Goal: Information Seeking & Learning: Understand process/instructions

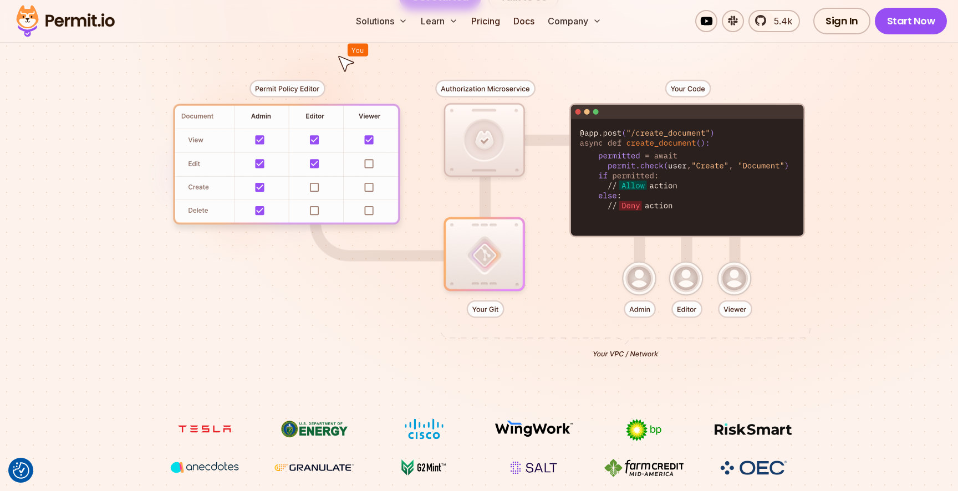
scroll to position [261, 0]
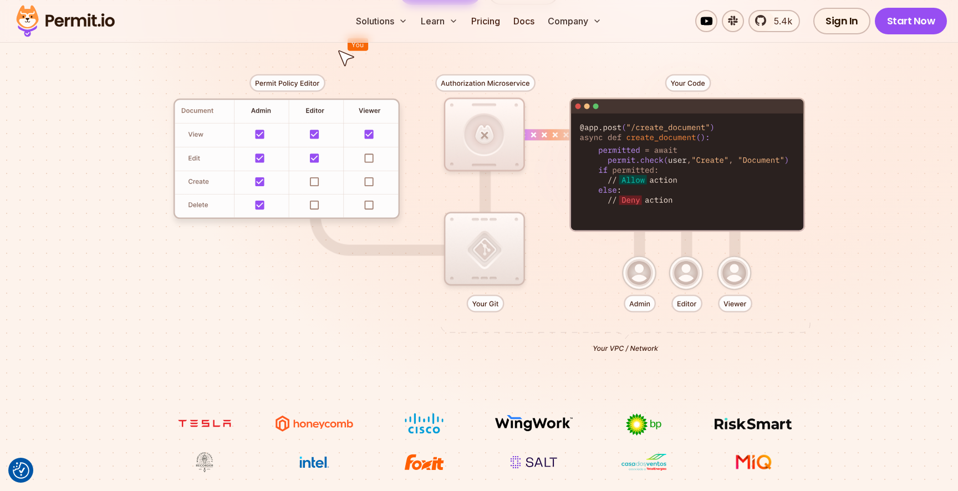
click at [485, 135] on div at bounding box center [479, 209] width 776 height 408
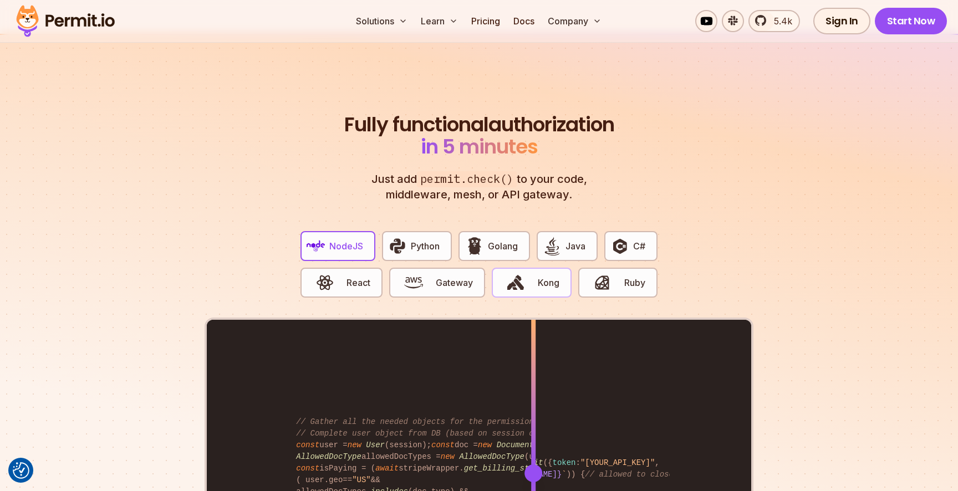
scroll to position [2019, 0]
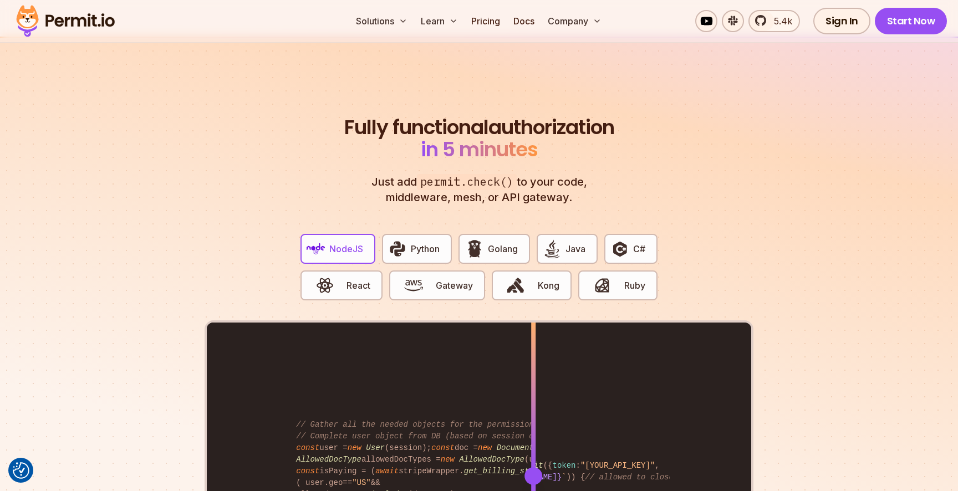
click at [388, 140] on h2 "Fully functional authorization in 5 minutes" at bounding box center [478, 138] width 275 height 44
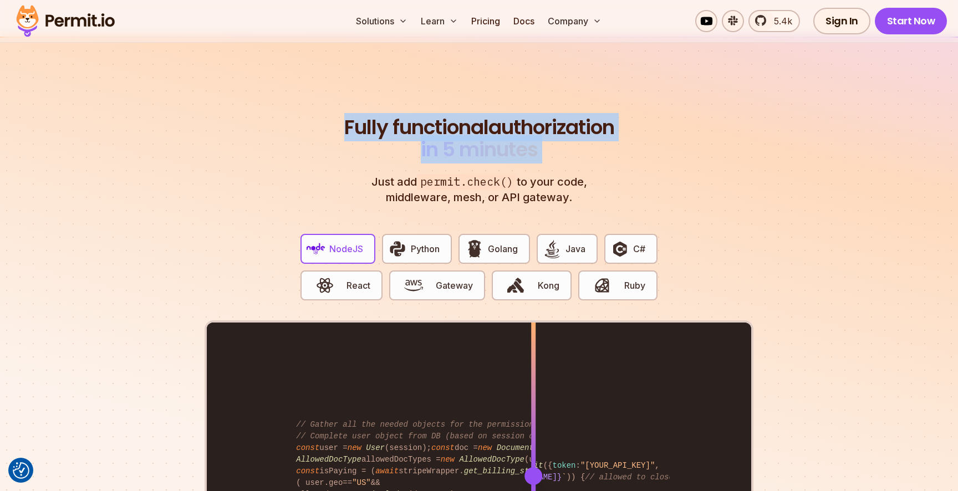
click at [388, 140] on h2 "Fully functional authorization in 5 minutes" at bounding box center [478, 138] width 275 height 44
click at [713, 185] on div "Fully functional authorization in 5 minutes Just add permit.check() to your cod…" at bounding box center [478, 395] width 549 height 559
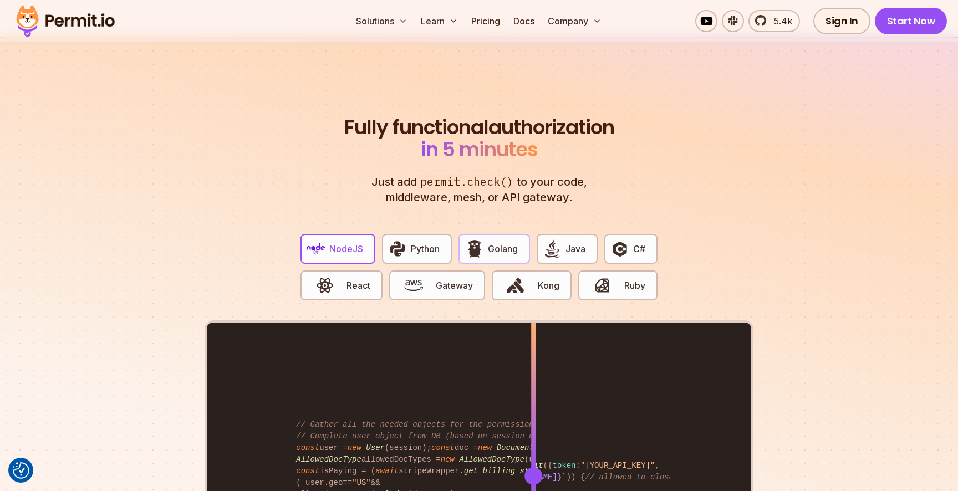
click at [496, 244] on button "Golang" at bounding box center [493, 249] width 71 height 30
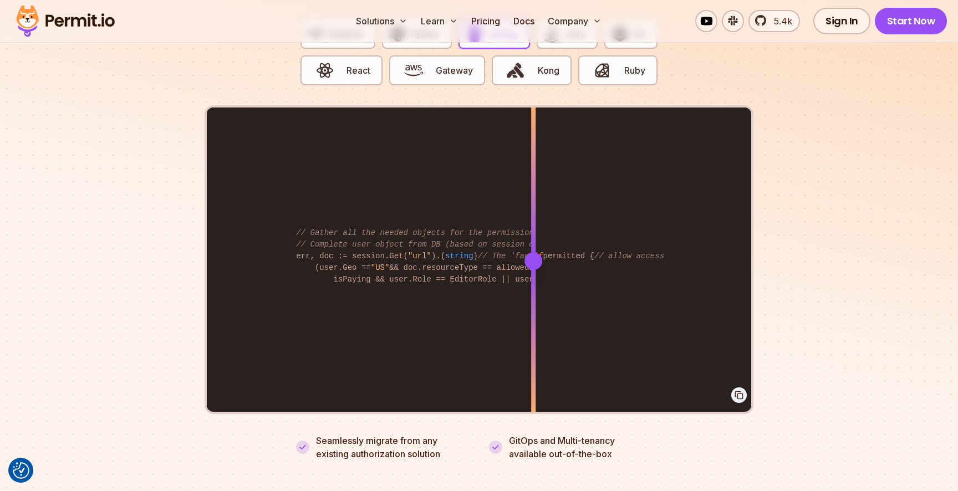
scroll to position [2241, 0]
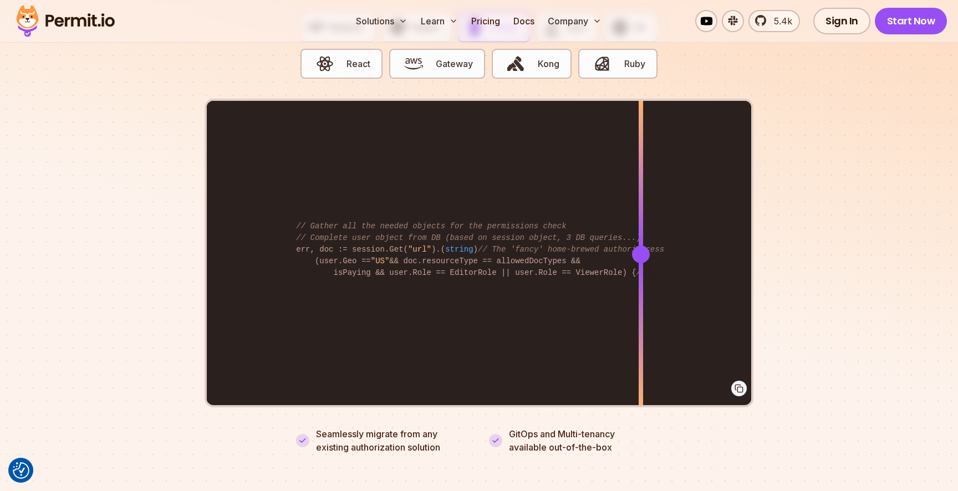
drag, startPoint x: 534, startPoint y: 237, endPoint x: 641, endPoint y: 283, distance: 115.7
click at [641, 283] on div at bounding box center [640, 254] width 4 height 306
